Goal: Information Seeking & Learning: Learn about a topic

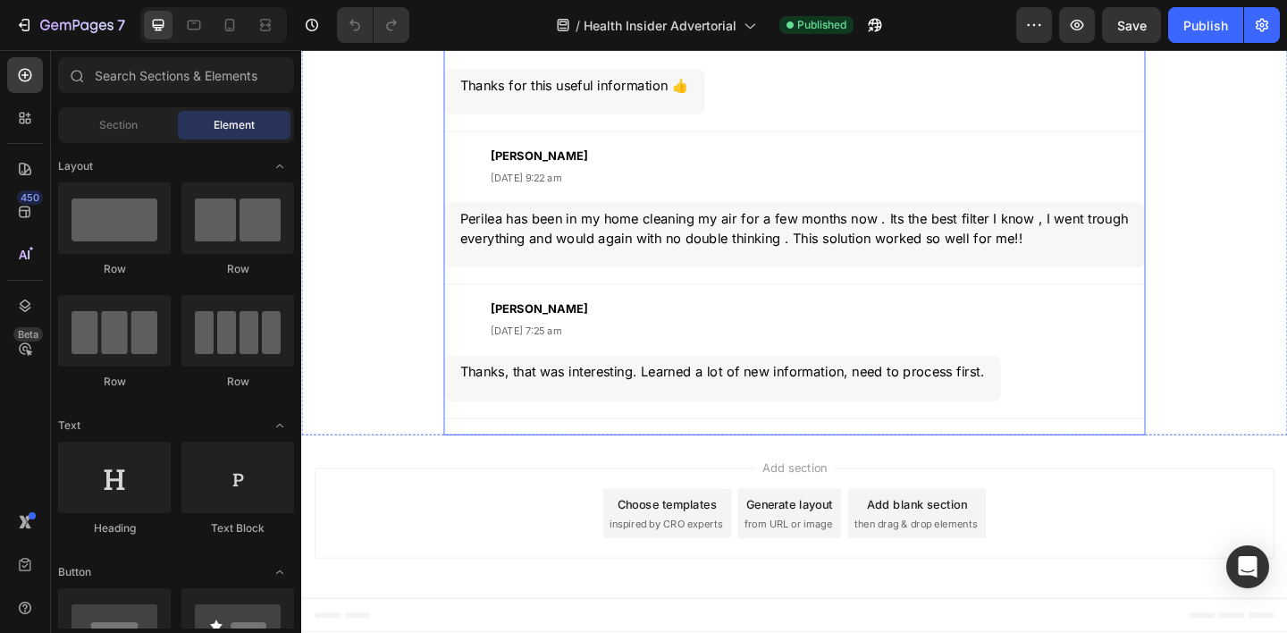
scroll to position [5896, 0]
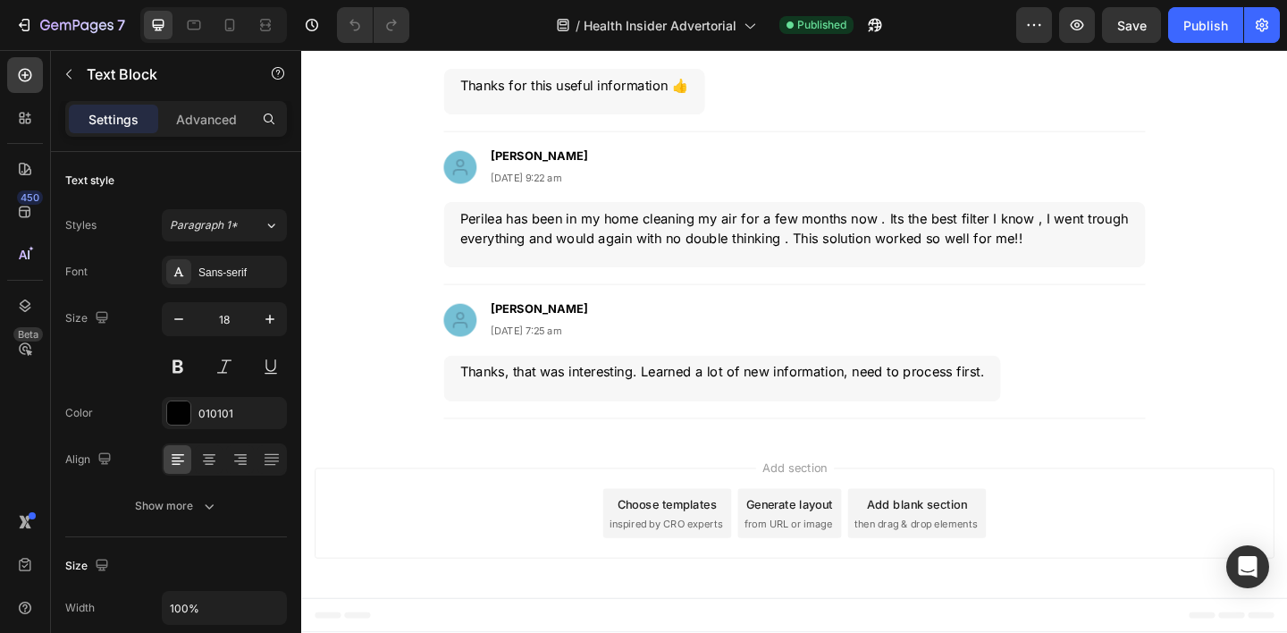
scroll to position [5888, 0]
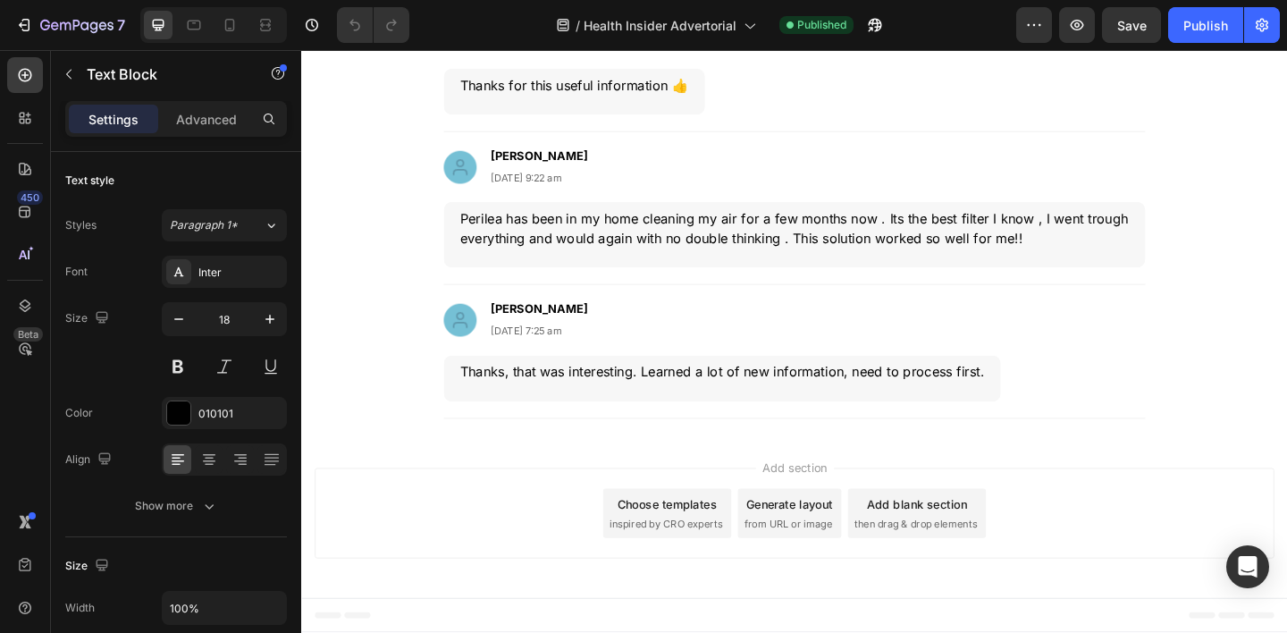
drag, startPoint x: 847, startPoint y: 255, endPoint x: 457, endPoint y: 253, distance: 390.5
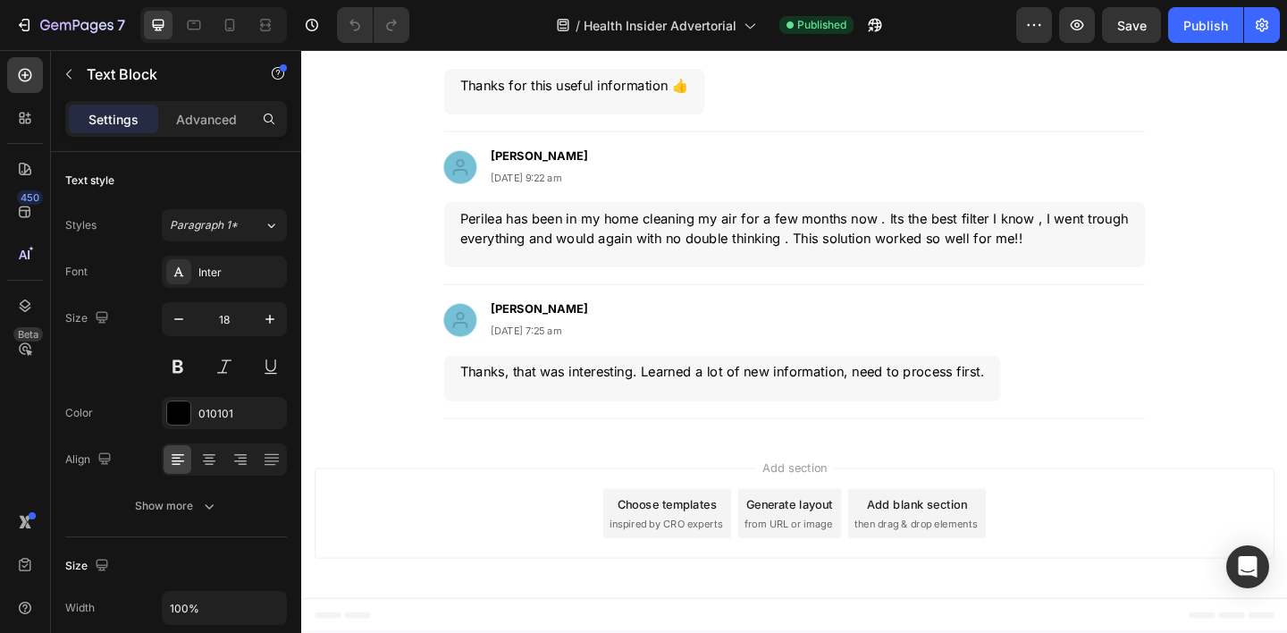
drag, startPoint x: 860, startPoint y: 251, endPoint x: 482, endPoint y: 253, distance: 378.0
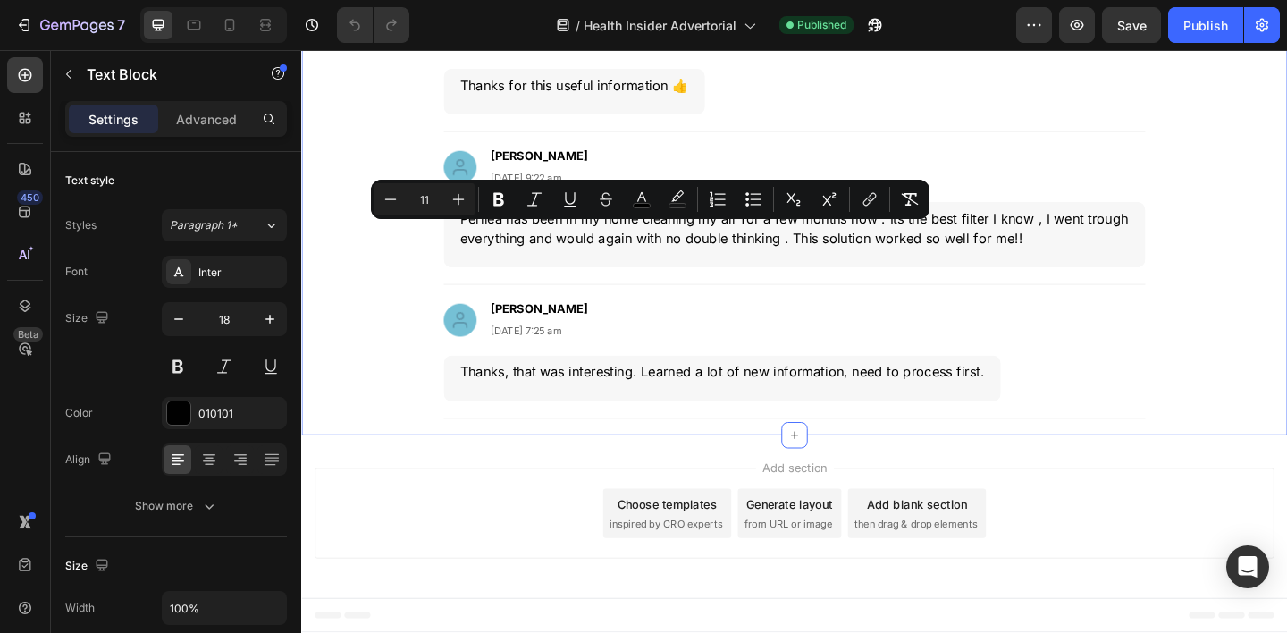
drag, startPoint x: 859, startPoint y: 248, endPoint x: 444, endPoint y: 249, distance: 414.6
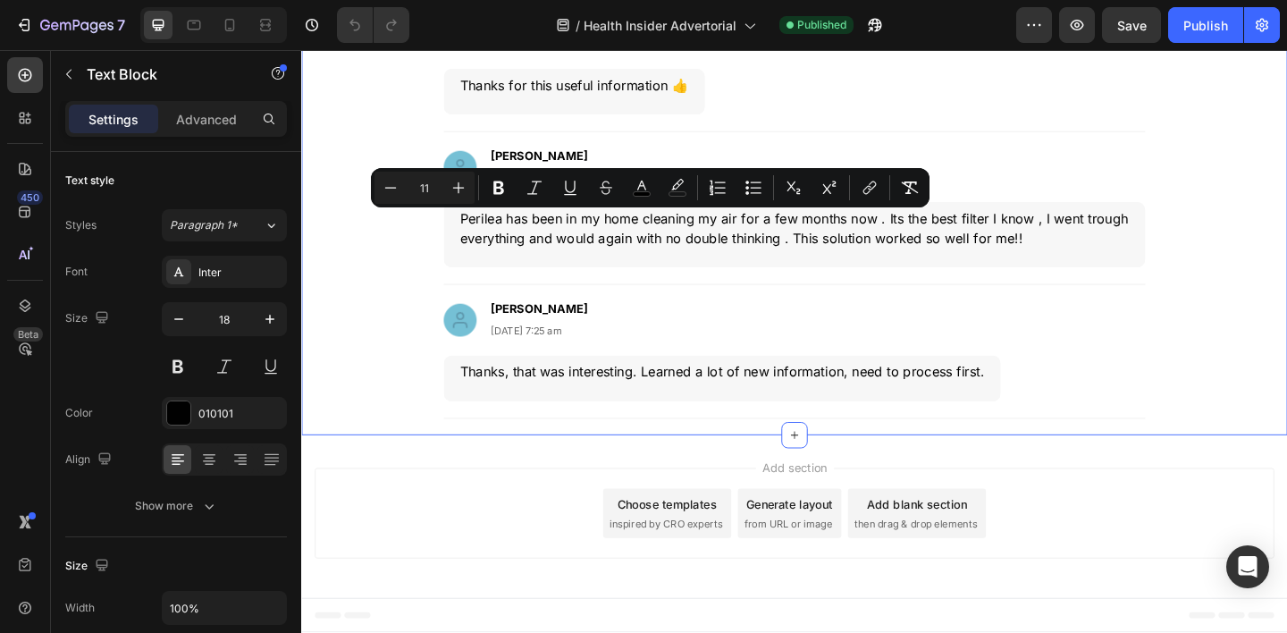
scroll to position [5890, 0]
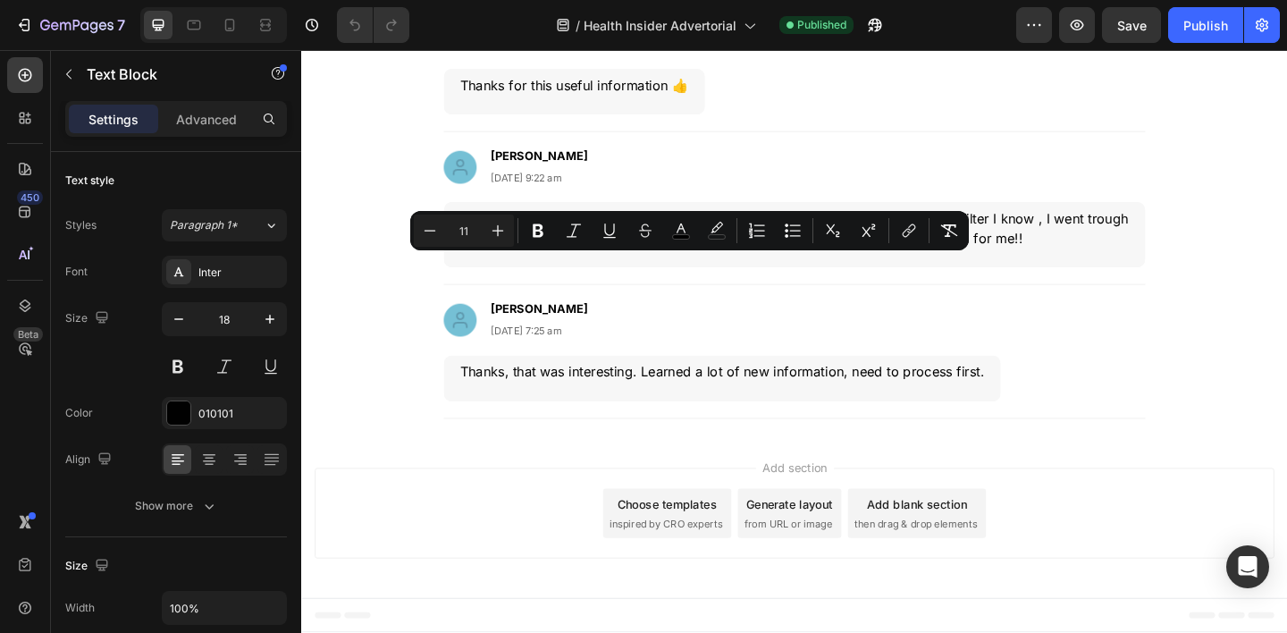
drag, startPoint x: 849, startPoint y: 283, endPoint x: 550, endPoint y: 292, distance: 298.6
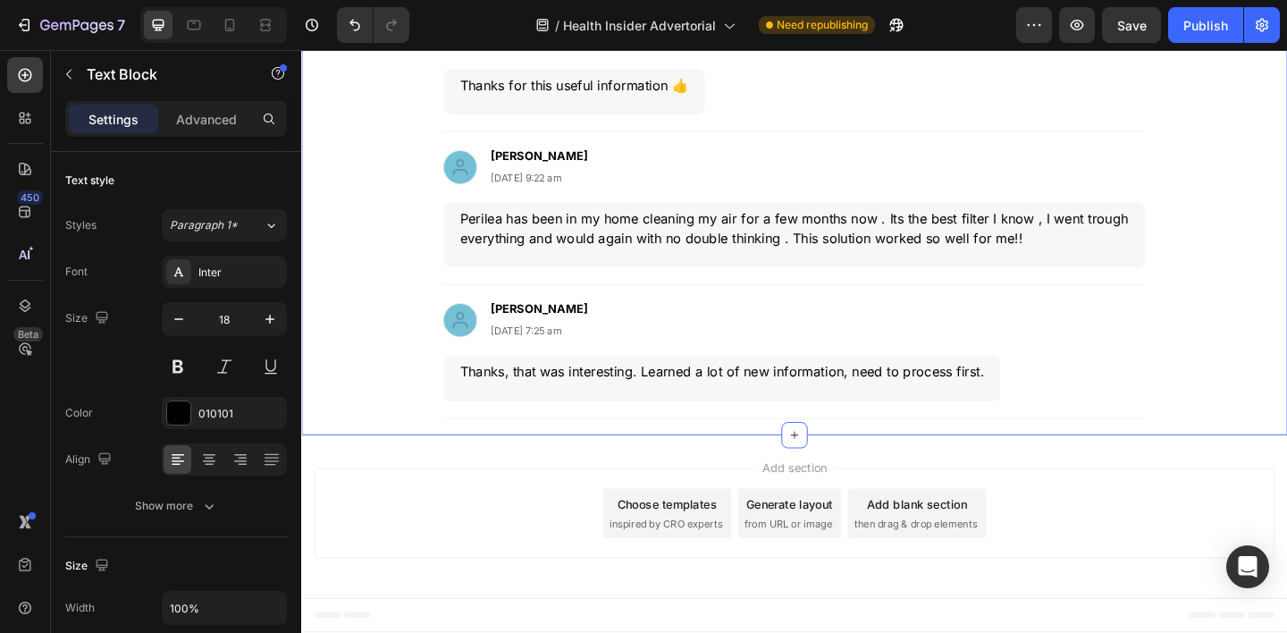
drag, startPoint x: 666, startPoint y: 281, endPoint x: 444, endPoint y: 285, distance: 221.7
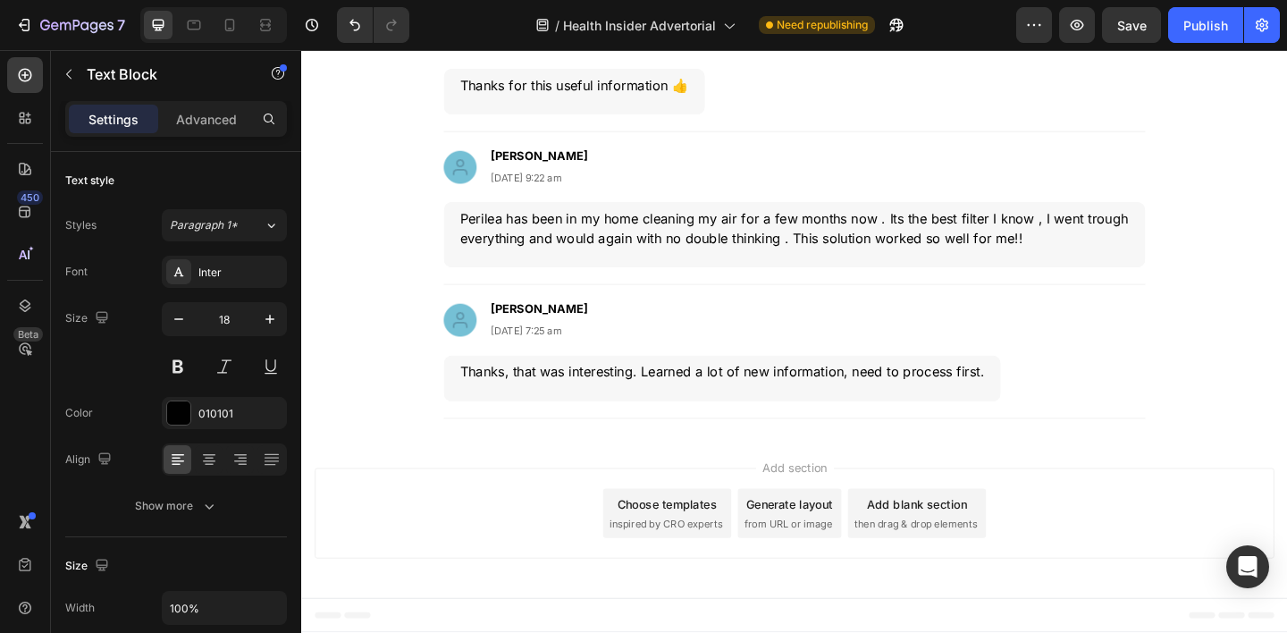
scroll to position [5806, 0]
drag, startPoint x: 791, startPoint y: 550, endPoint x: 1154, endPoint y: 541, distance: 362.9
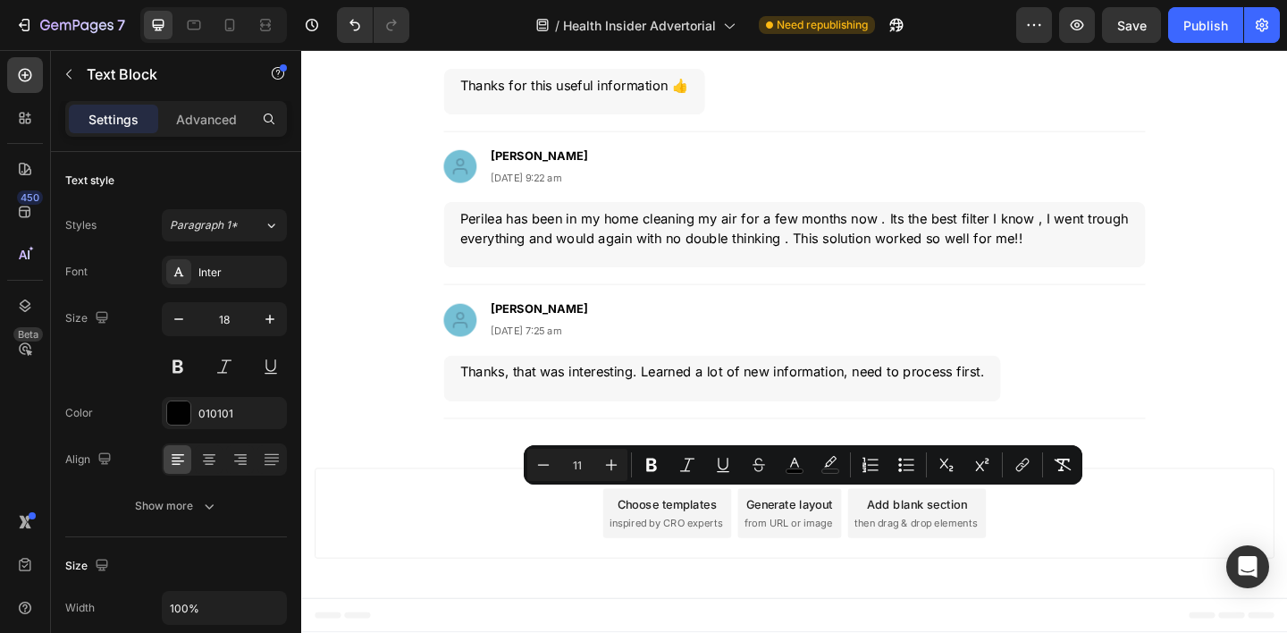
drag, startPoint x: 1147, startPoint y: 537, endPoint x: 1147, endPoint y: 561, distance: 24.1
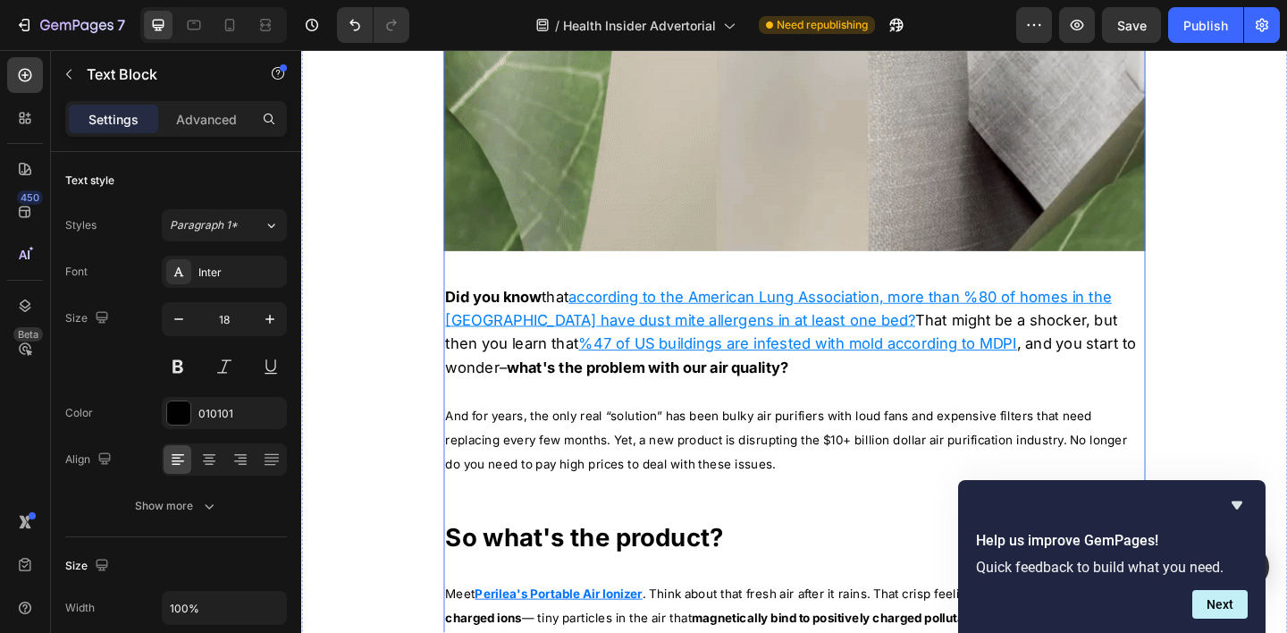
scroll to position [1085, 0]
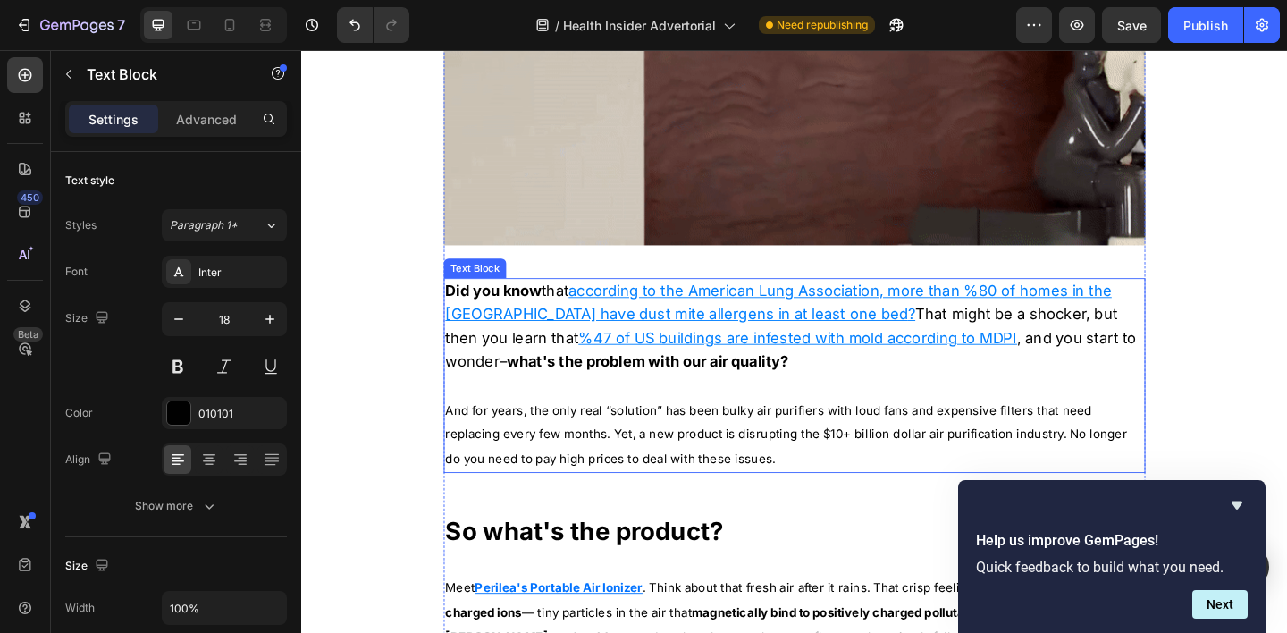
click at [1004, 344] on span "That might be a shocker, but then you learn that" at bounding box center [823, 350] width 731 height 45
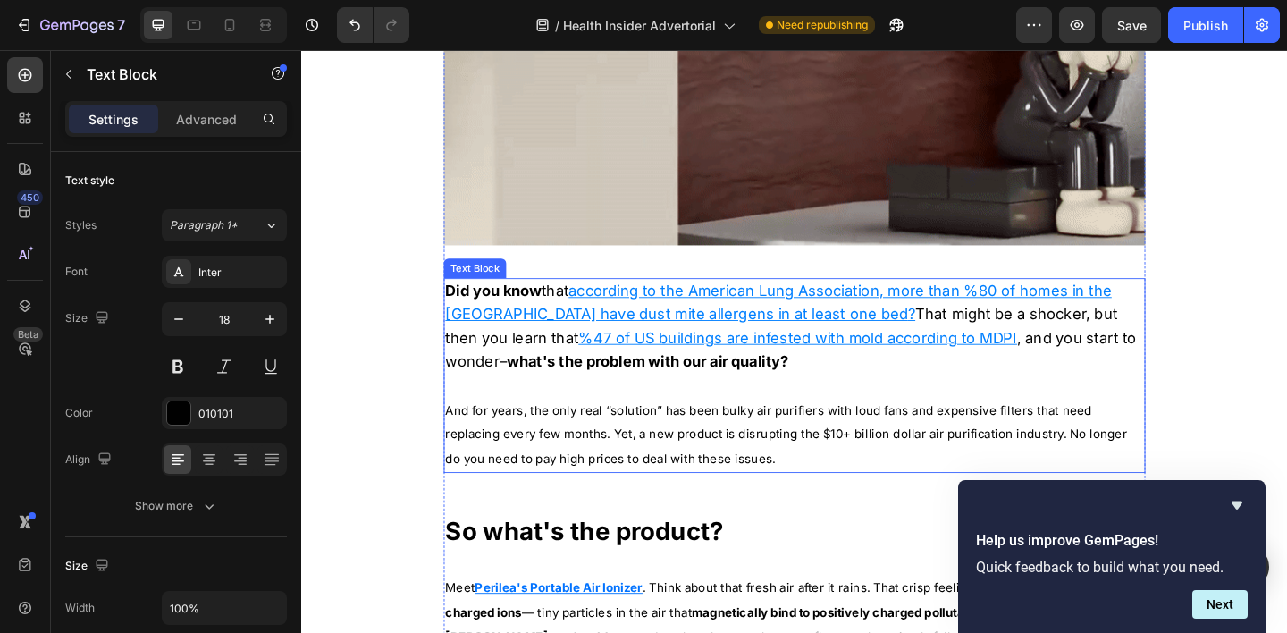
click at [1004, 344] on span "That might be a shocker, but then you learn that" at bounding box center [823, 350] width 731 height 45
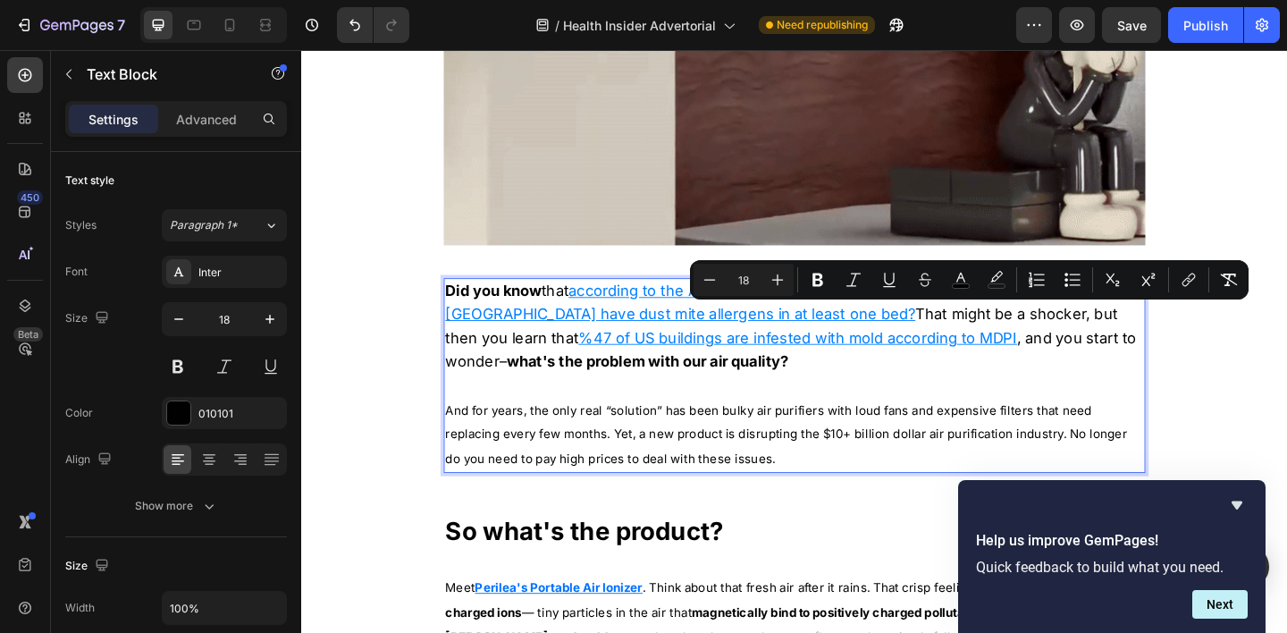
click at [1020, 336] on span "That might be a shocker, but then you learn that" at bounding box center [823, 350] width 731 height 45
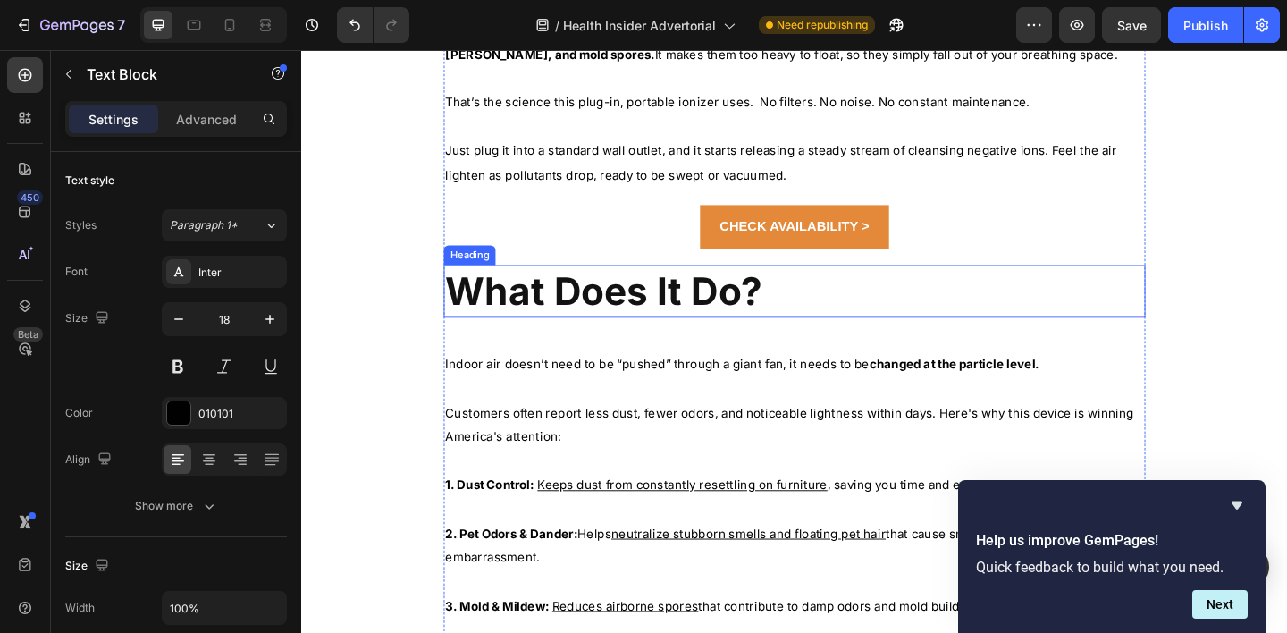
scroll to position [1720, 0]
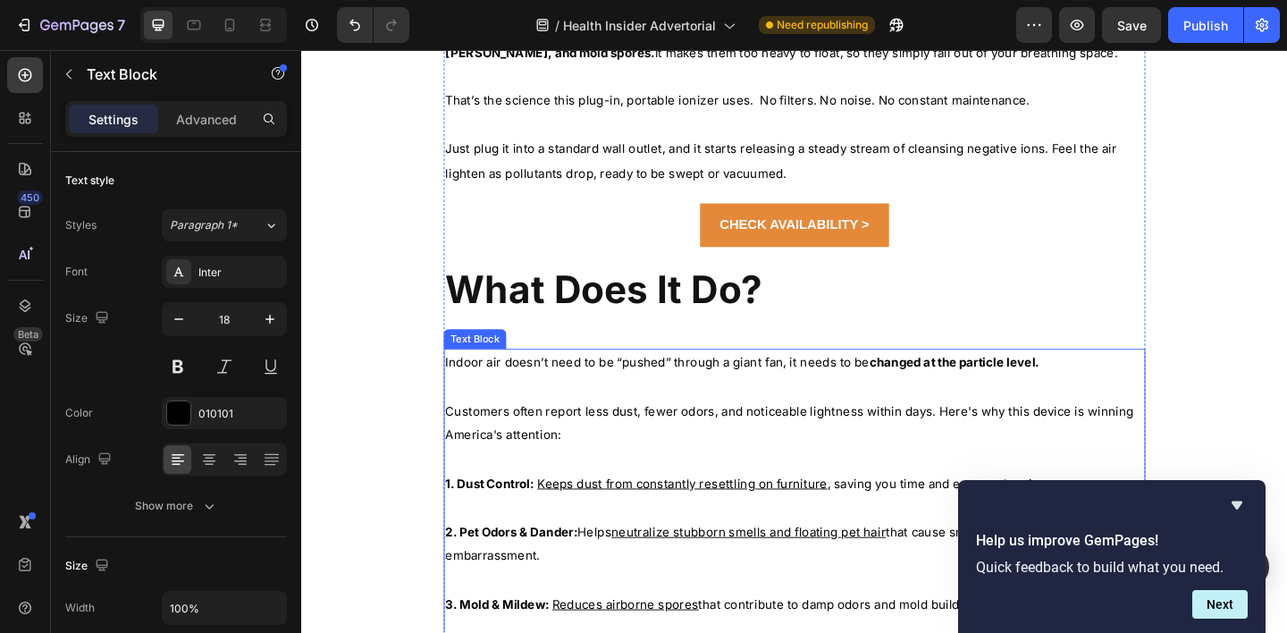
click at [656, 392] on span "Indoor air doesn’t need to be “pushed” through a giant fan, it needs to be chan…" at bounding box center [781, 390] width 646 height 16
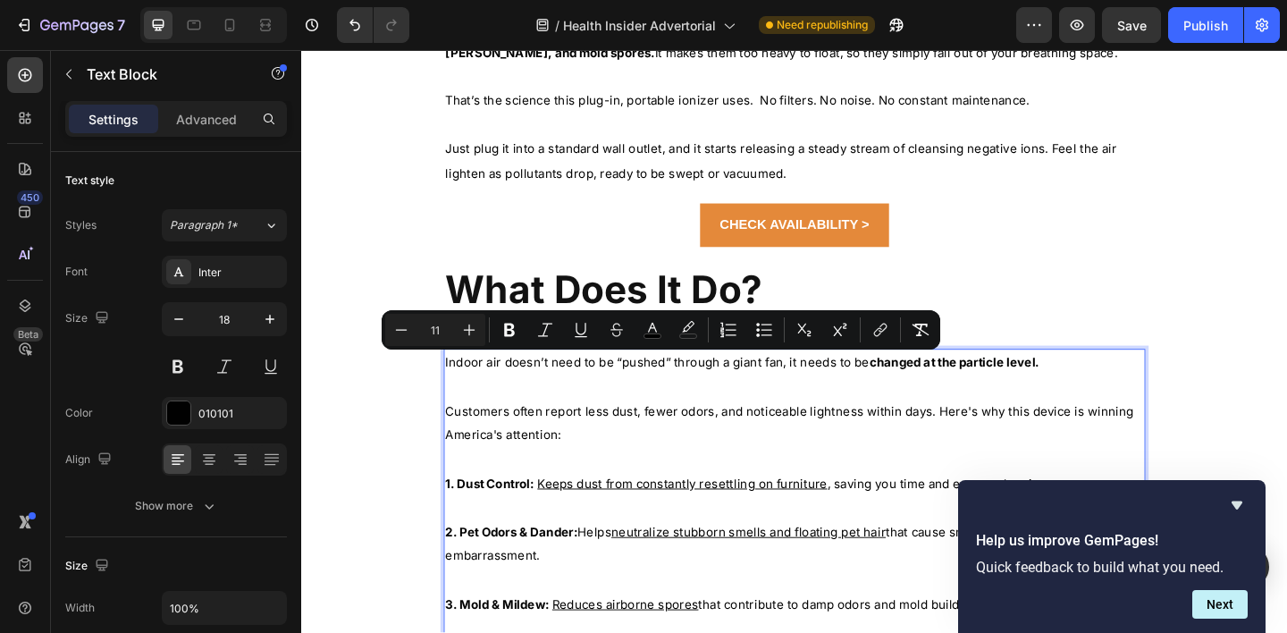
click at [574, 391] on span "Indoor air doesn’t need to be “pushed” through a giant fan, it needs to be chan…" at bounding box center [781, 390] width 646 height 16
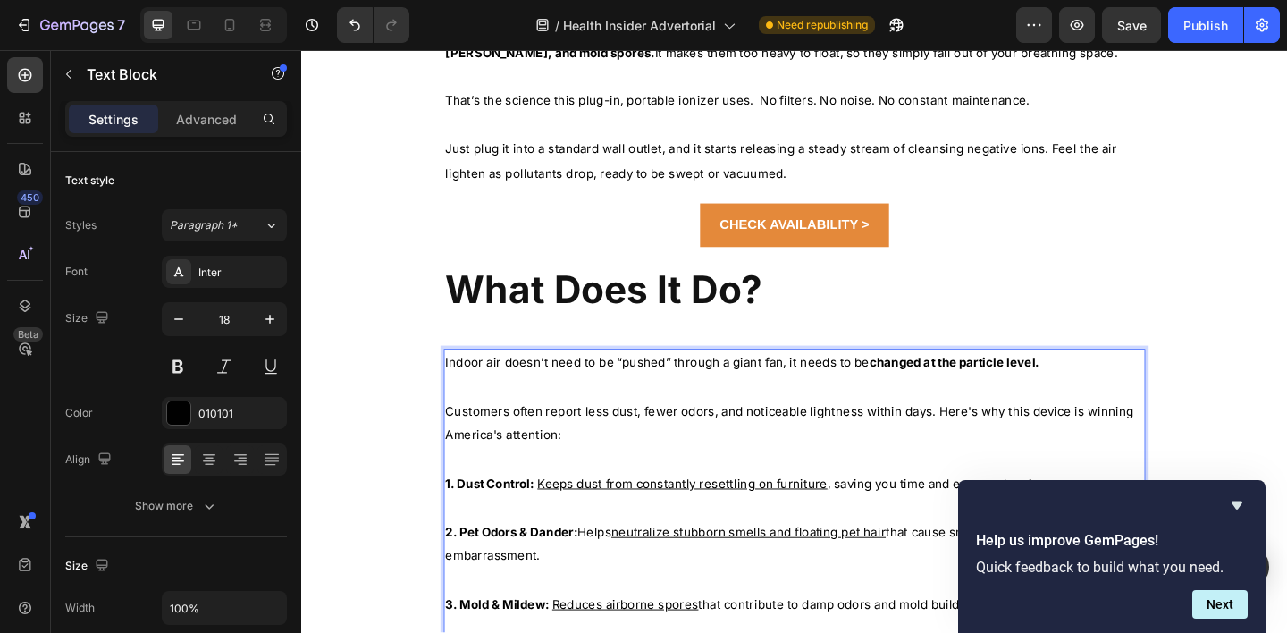
click at [572, 390] on span "Indoor air doesn’t need to be “pushed” through a giant fan, it needs to be chan…" at bounding box center [781, 390] width 646 height 16
click at [861, 392] on span "Indoor air doesn’t just need to be “pushed” through a giant fan, it needs to be…" at bounding box center [794, 390] width 673 height 16
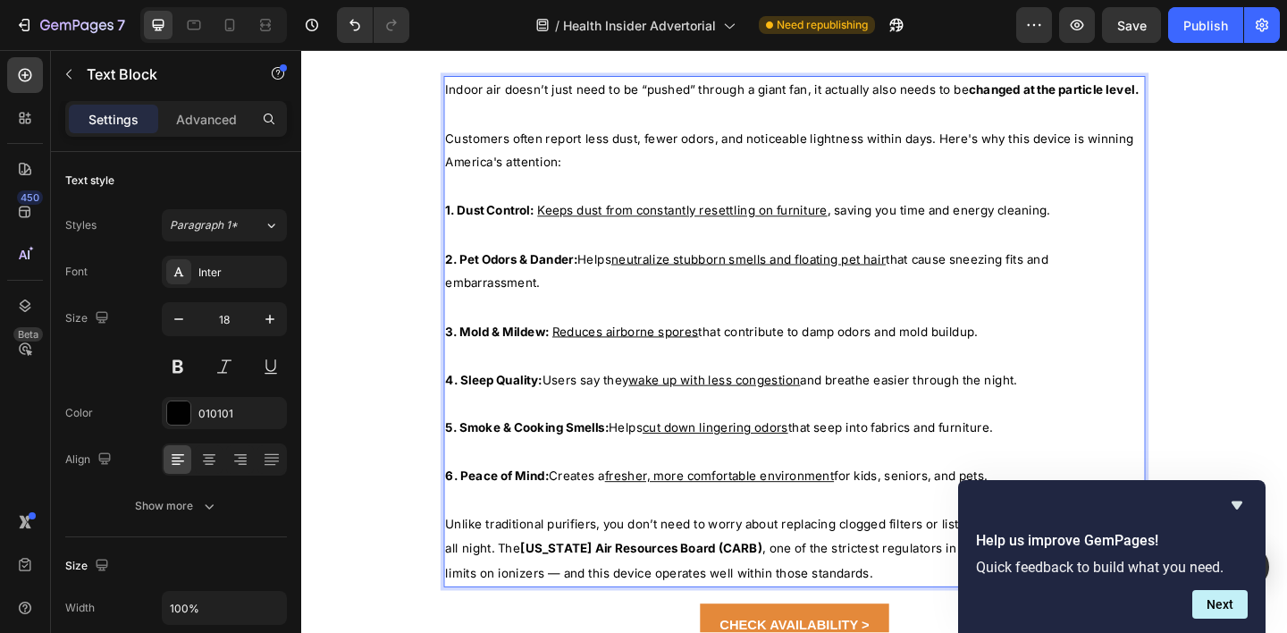
scroll to position [2019, 0]
click at [1098, 225] on span "1. Dust Control: Keeps dust from constantly resettling on furniture , saving yo…" at bounding box center [787, 223] width 658 height 16
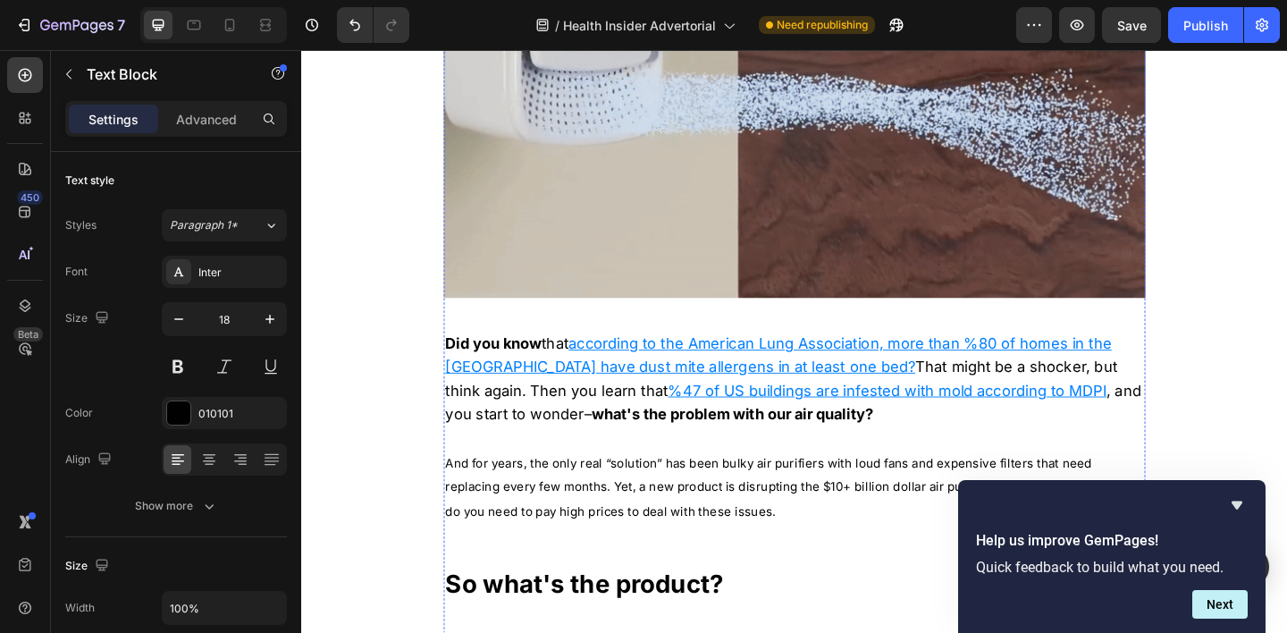
scroll to position [1048, 0]
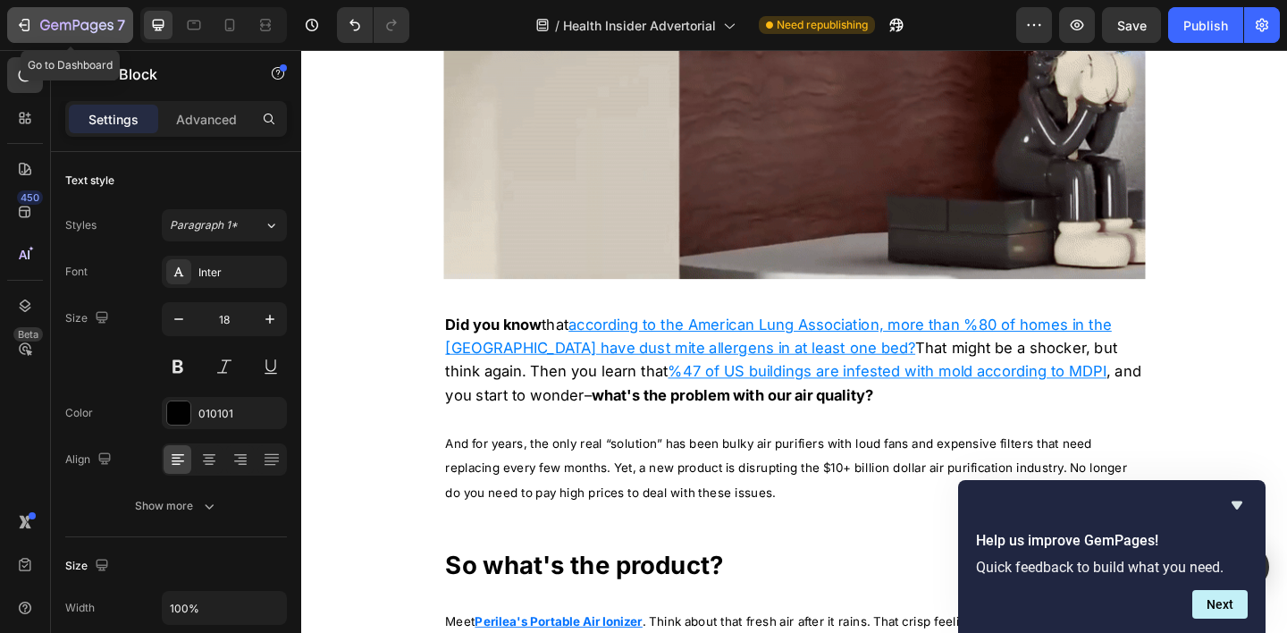
click at [20, 27] on icon "button" at bounding box center [24, 25] width 18 height 18
